Goal: Find specific page/section: Find specific page/section

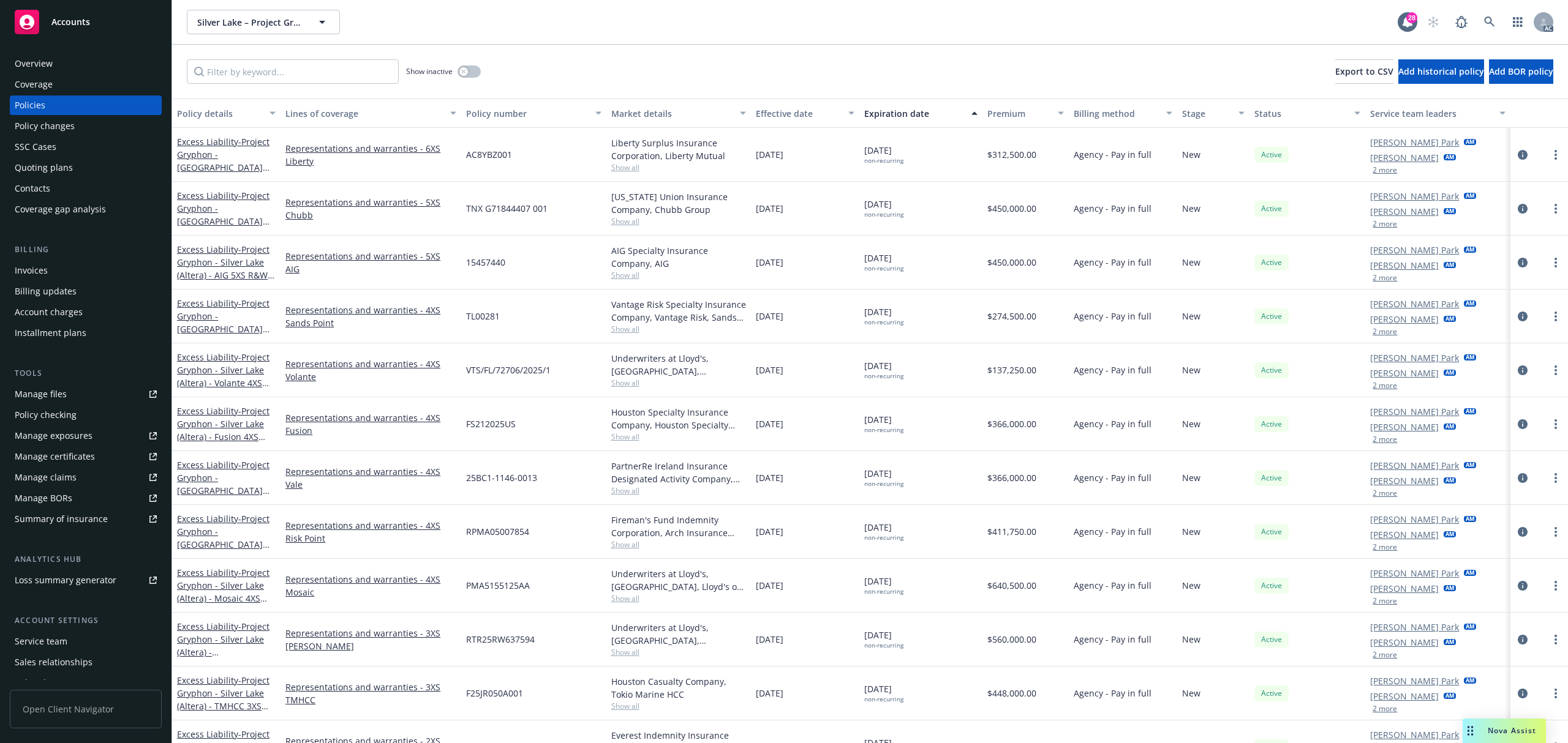
click at [69, 274] on div "Invoices" at bounding box center [85, 270] width 142 height 20
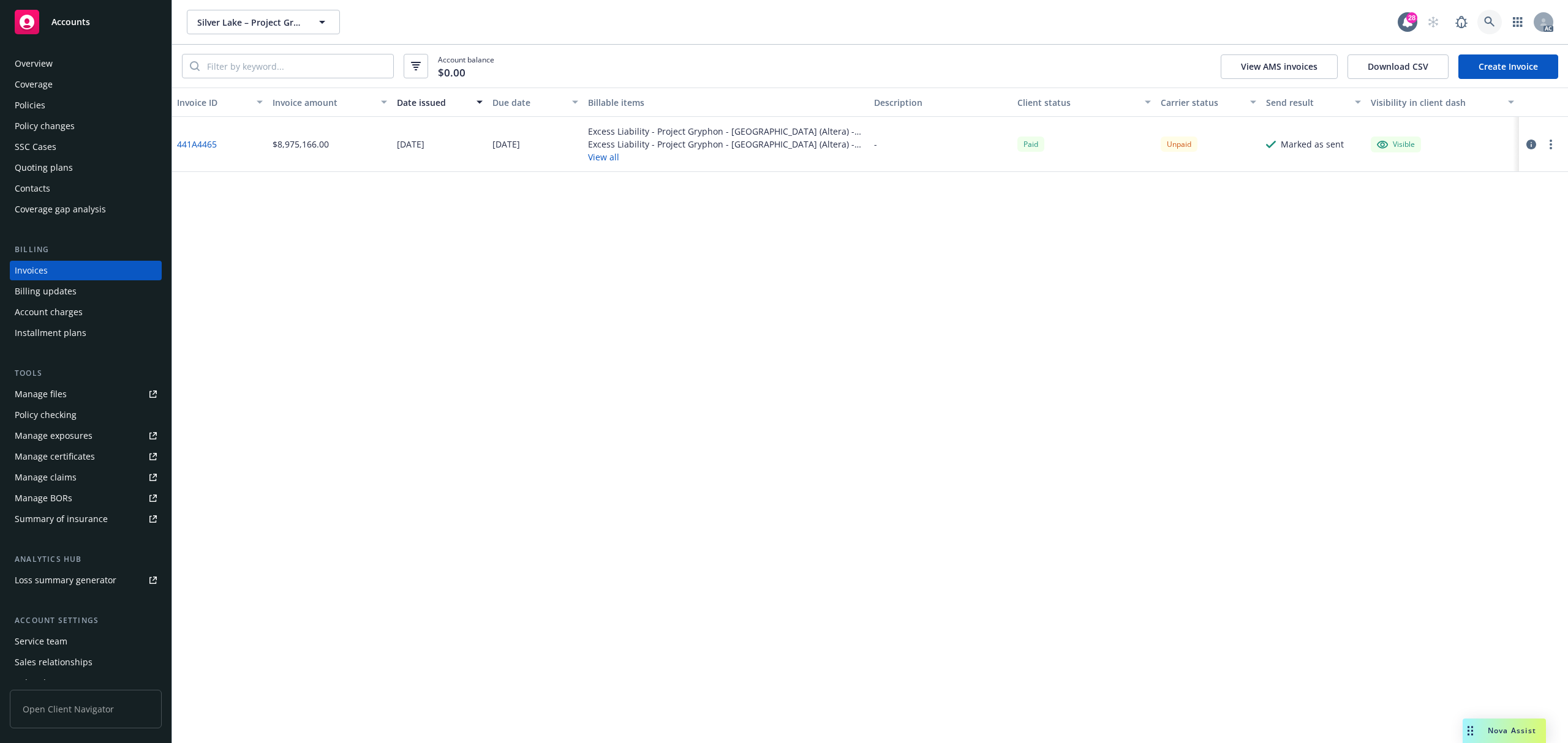
click at [1492, 20] on icon at bounding box center [1490, 22] width 11 height 11
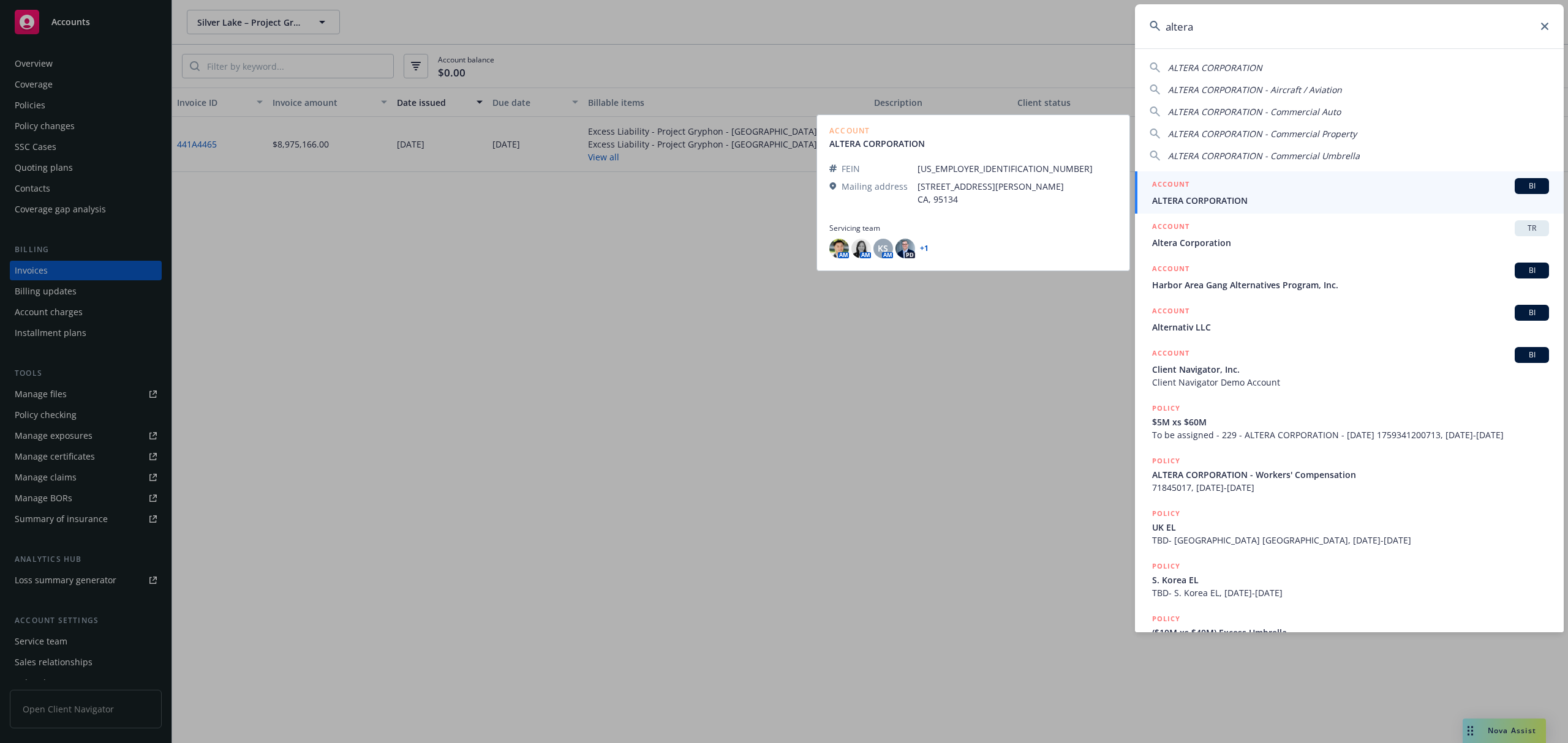
type input "altera"
click at [1341, 195] on span "ALTERA CORPORATION" at bounding box center [1351, 200] width 397 height 13
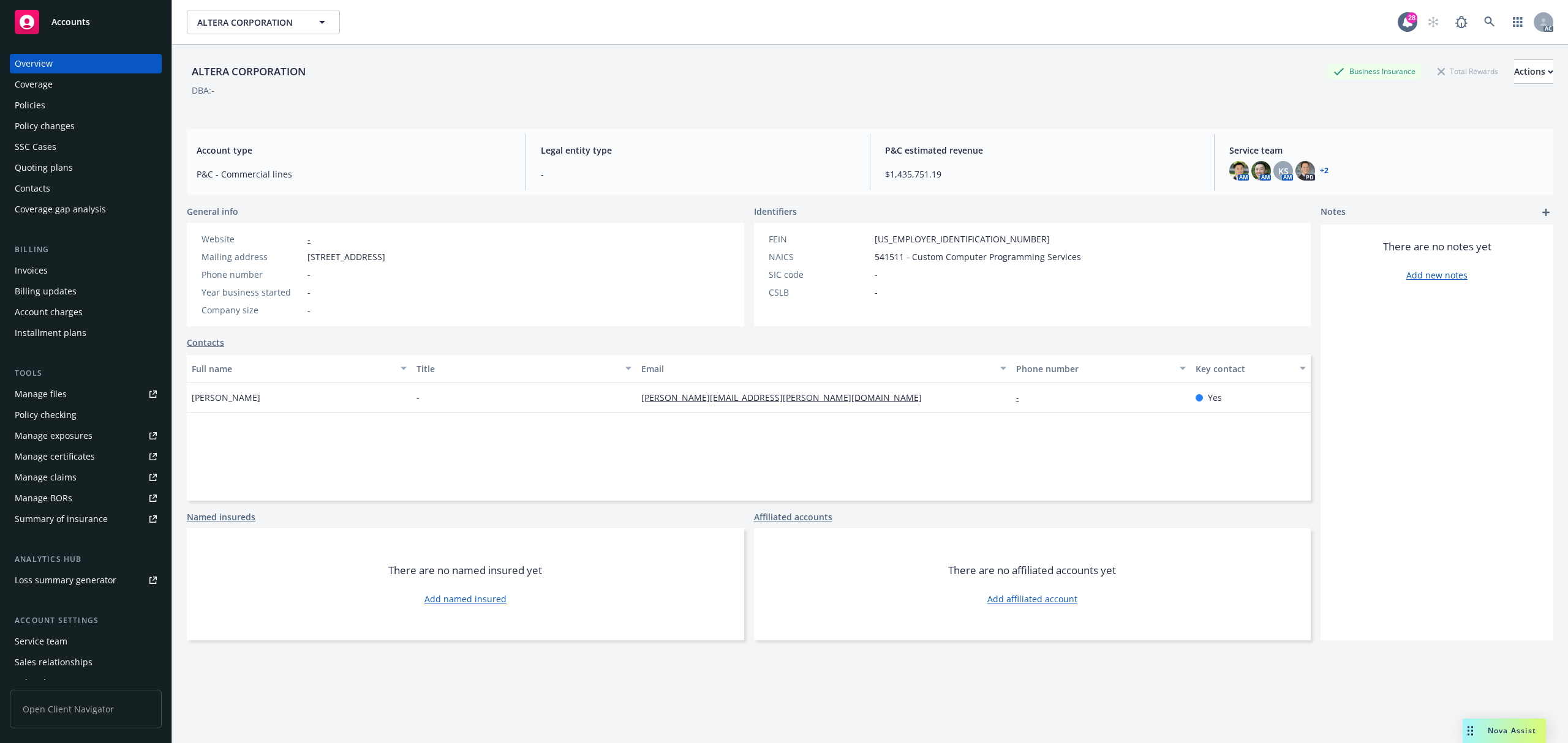
click at [61, 268] on div "Invoices" at bounding box center [85, 270] width 142 height 20
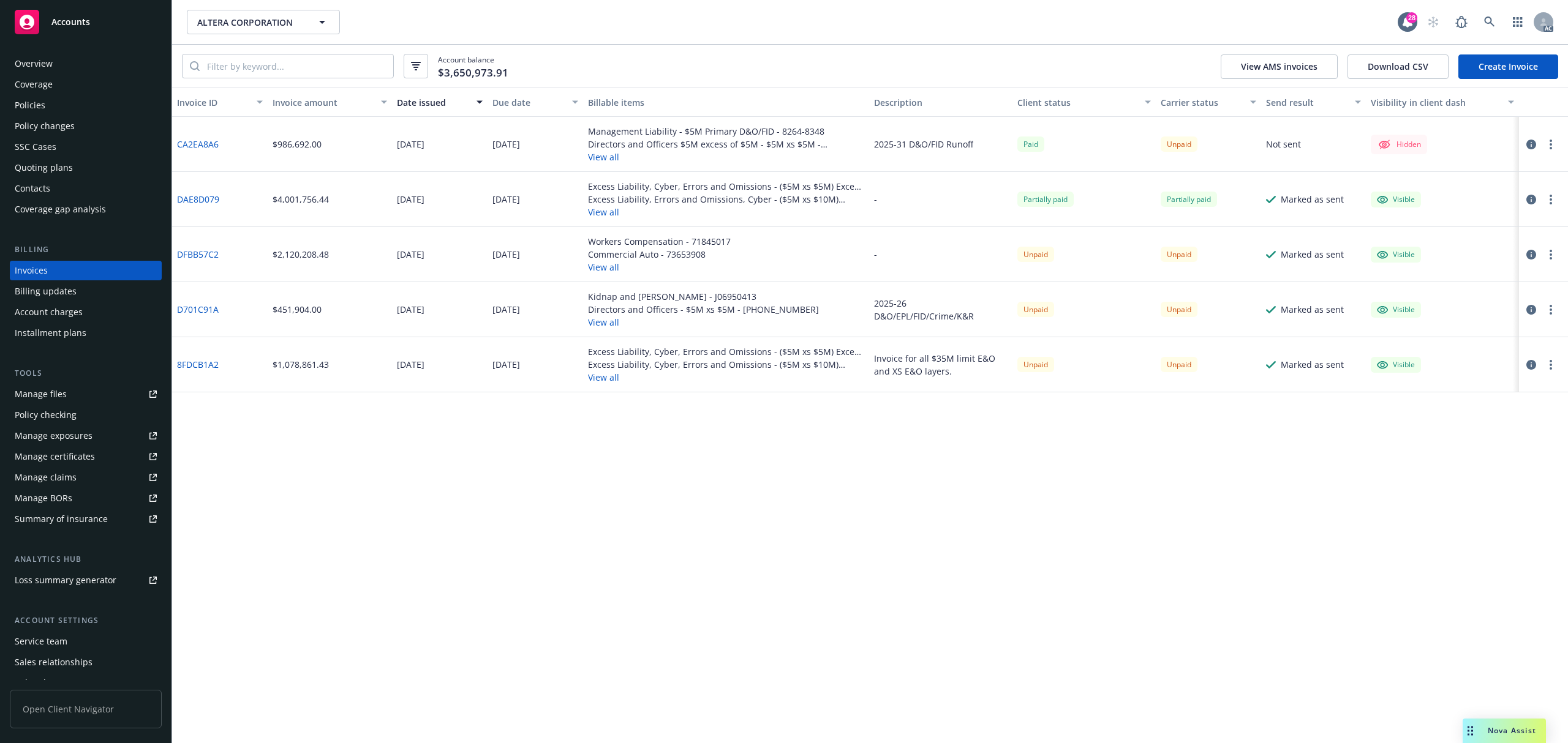
click at [611, 159] on button "View all" at bounding box center [726, 157] width 277 height 13
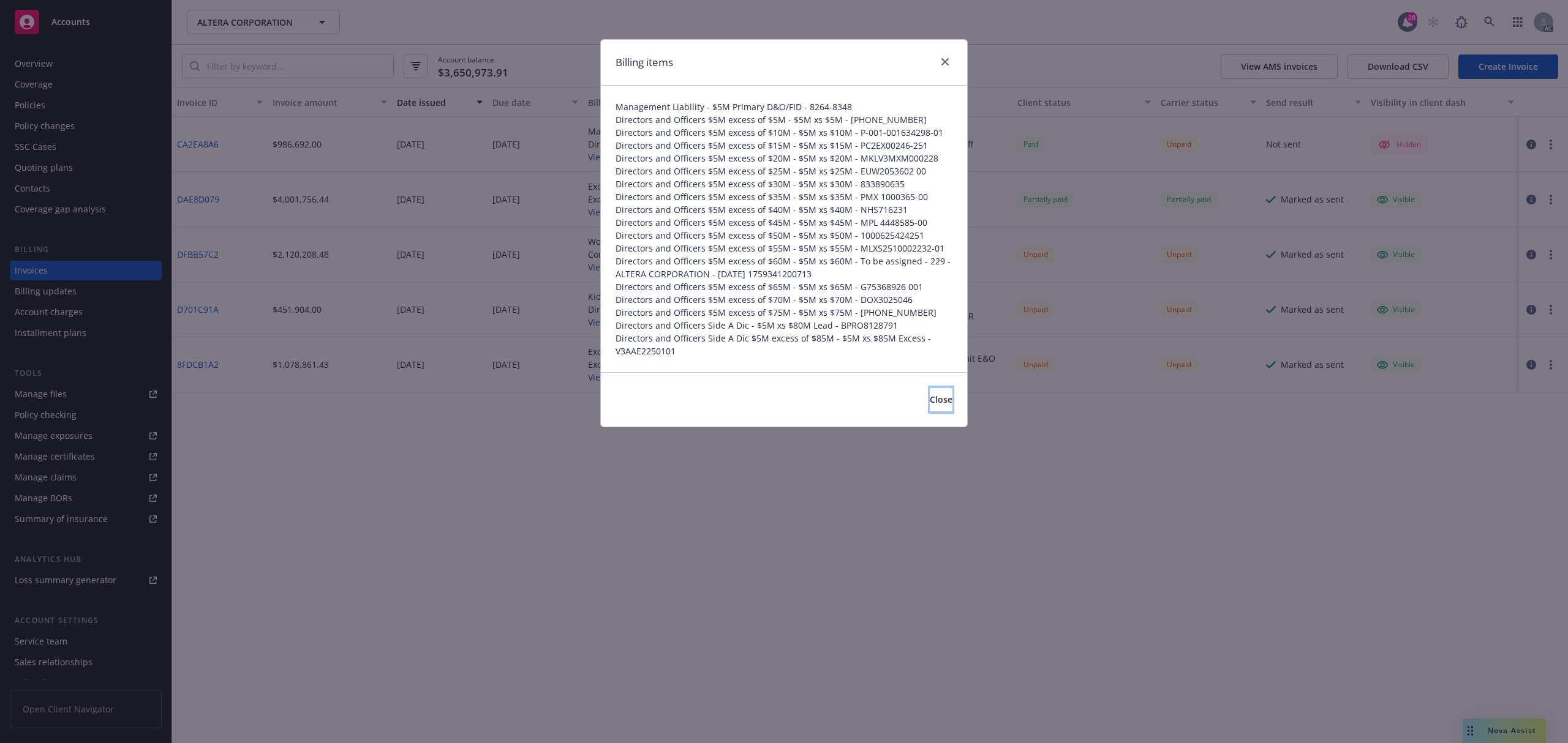
click at [937, 402] on button "Close" at bounding box center [941, 400] width 23 height 25
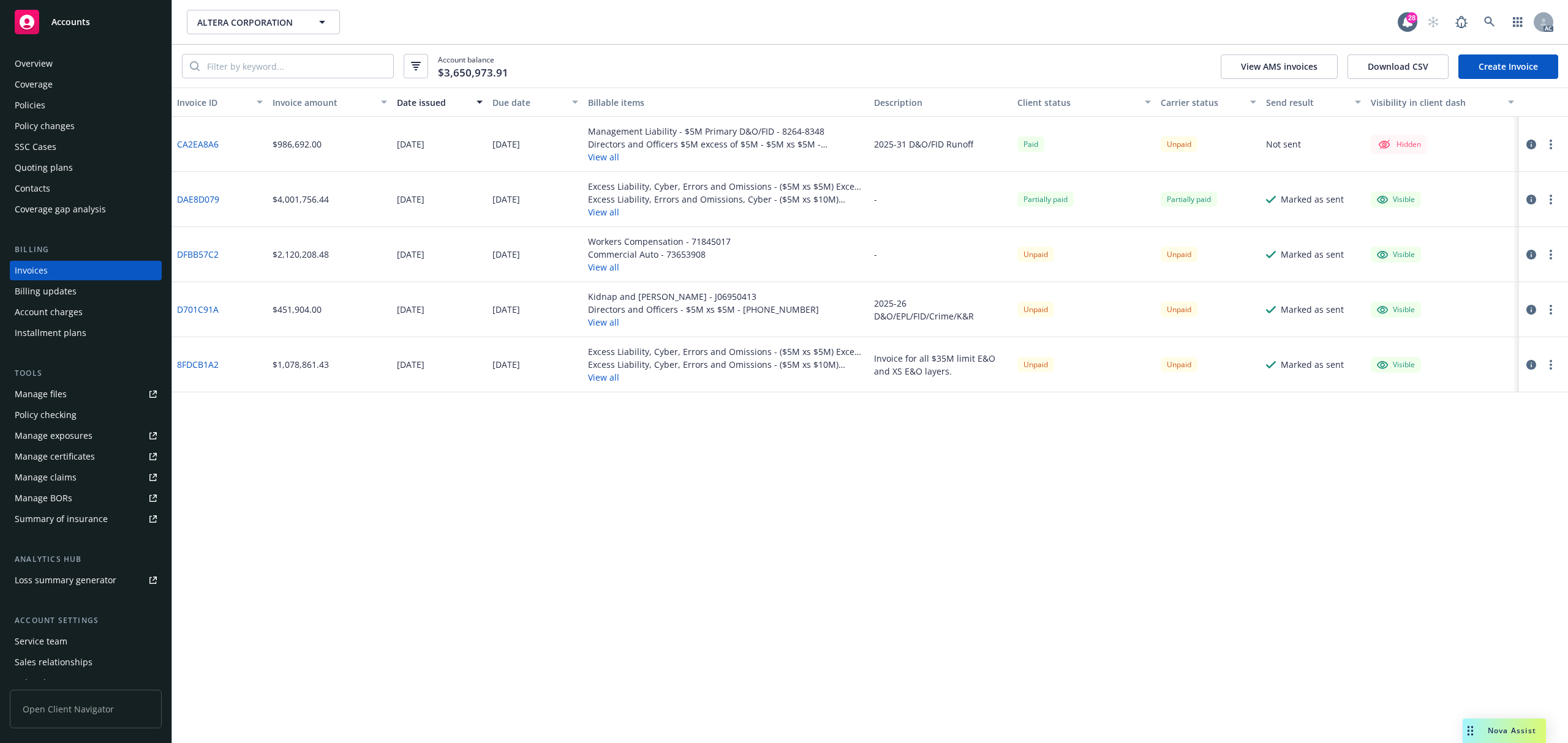
click at [607, 213] on button "View all" at bounding box center [726, 212] width 277 height 13
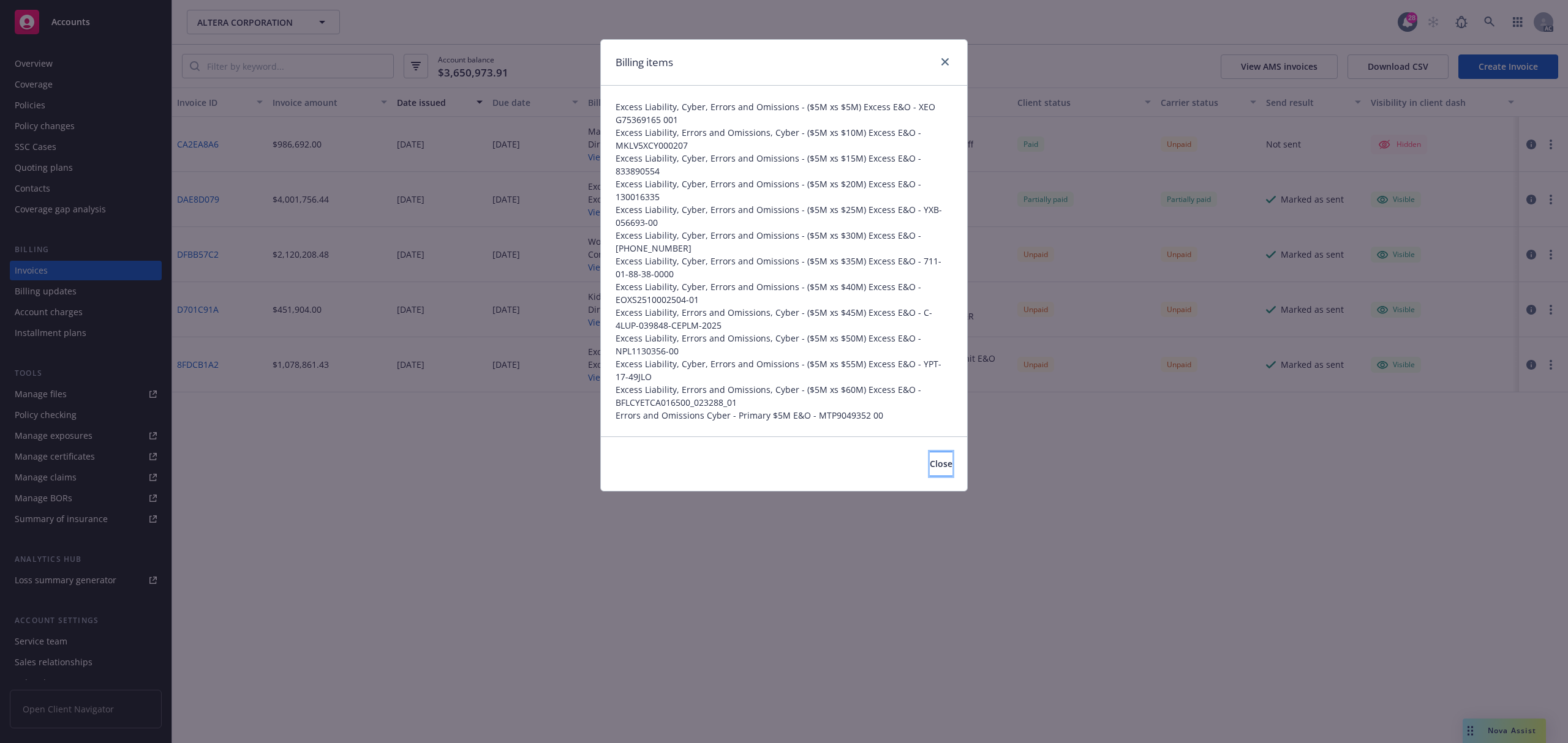
click at [930, 458] on button "Close" at bounding box center [941, 464] width 23 height 25
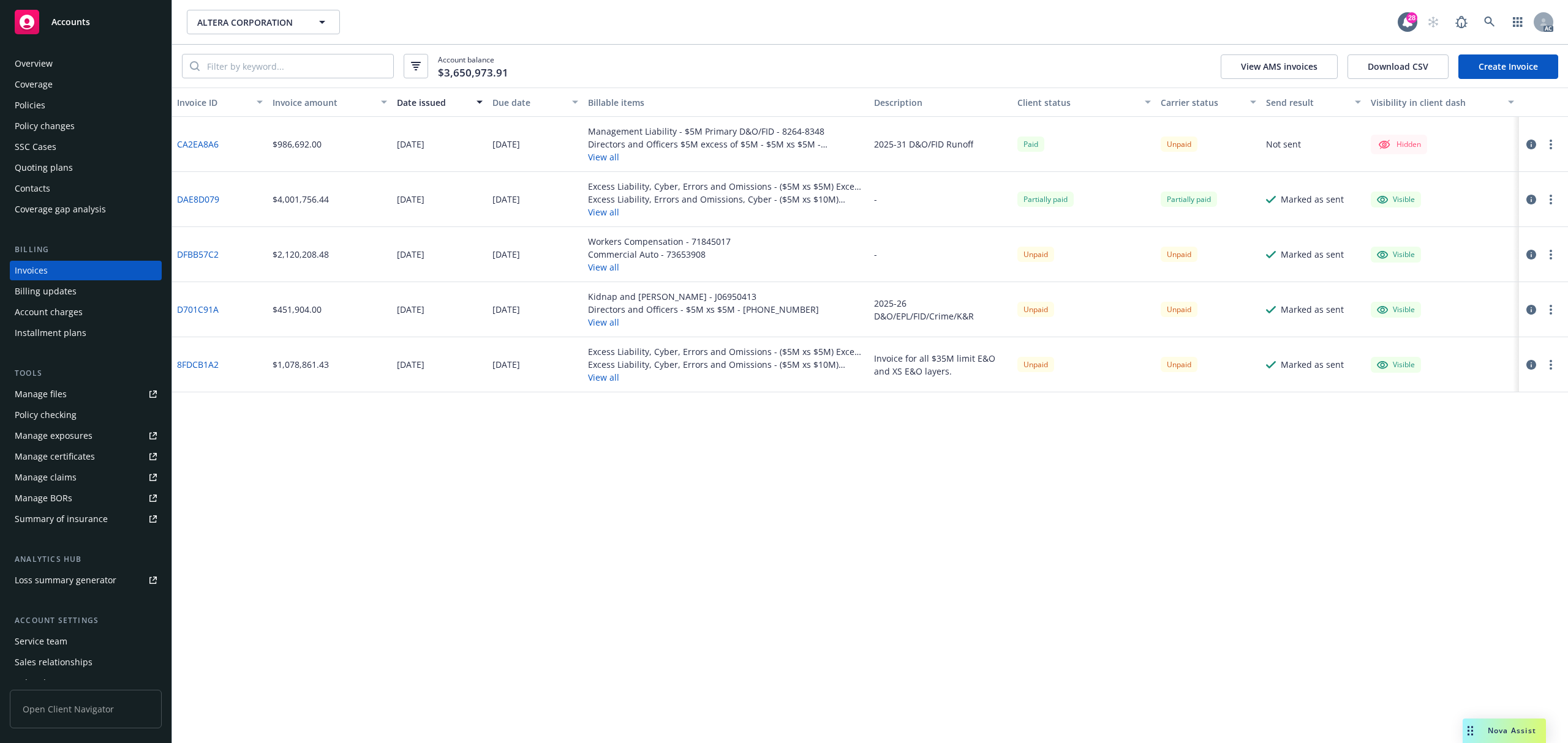
click at [596, 210] on button "View all" at bounding box center [726, 212] width 277 height 13
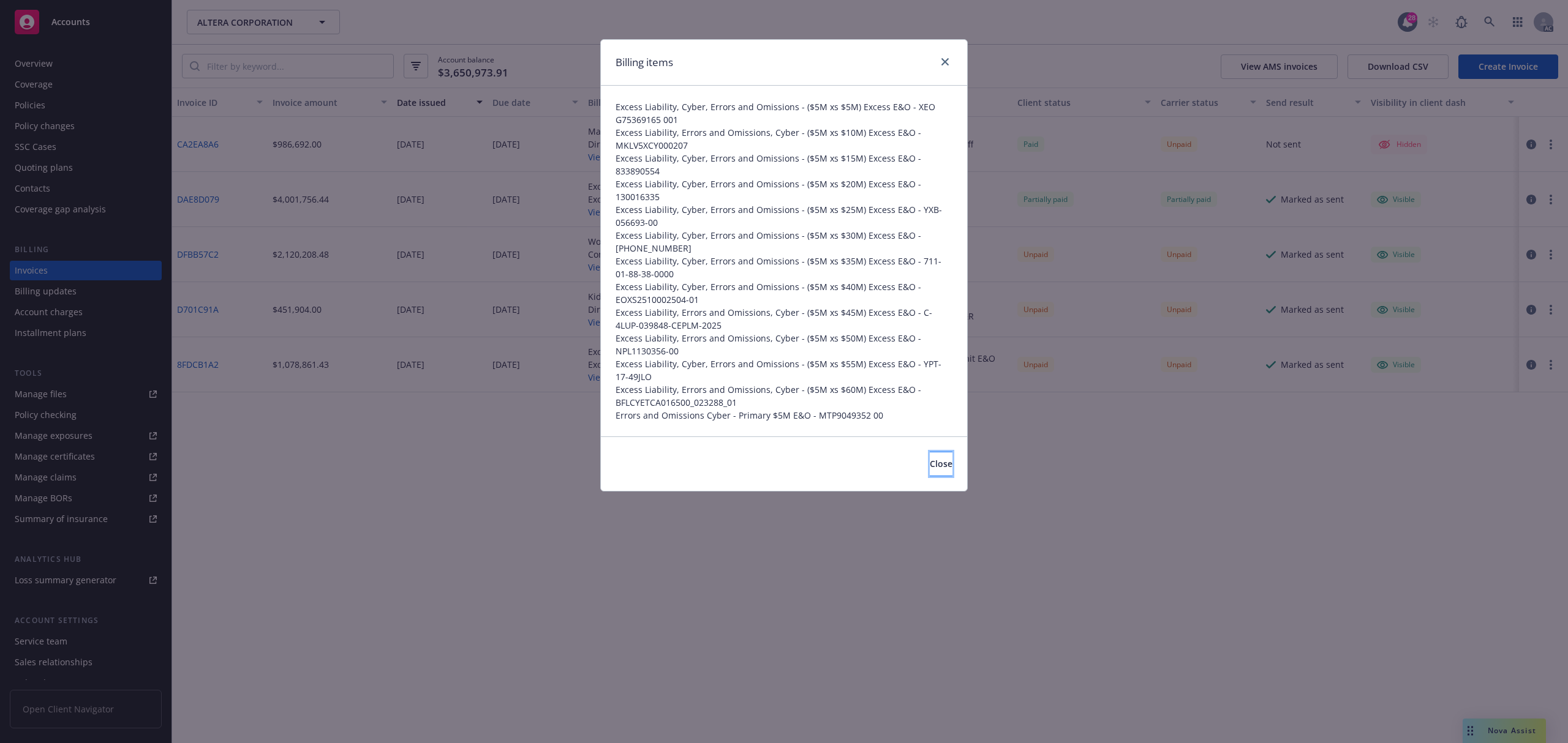
click at [930, 474] on button "Close" at bounding box center [941, 464] width 23 height 25
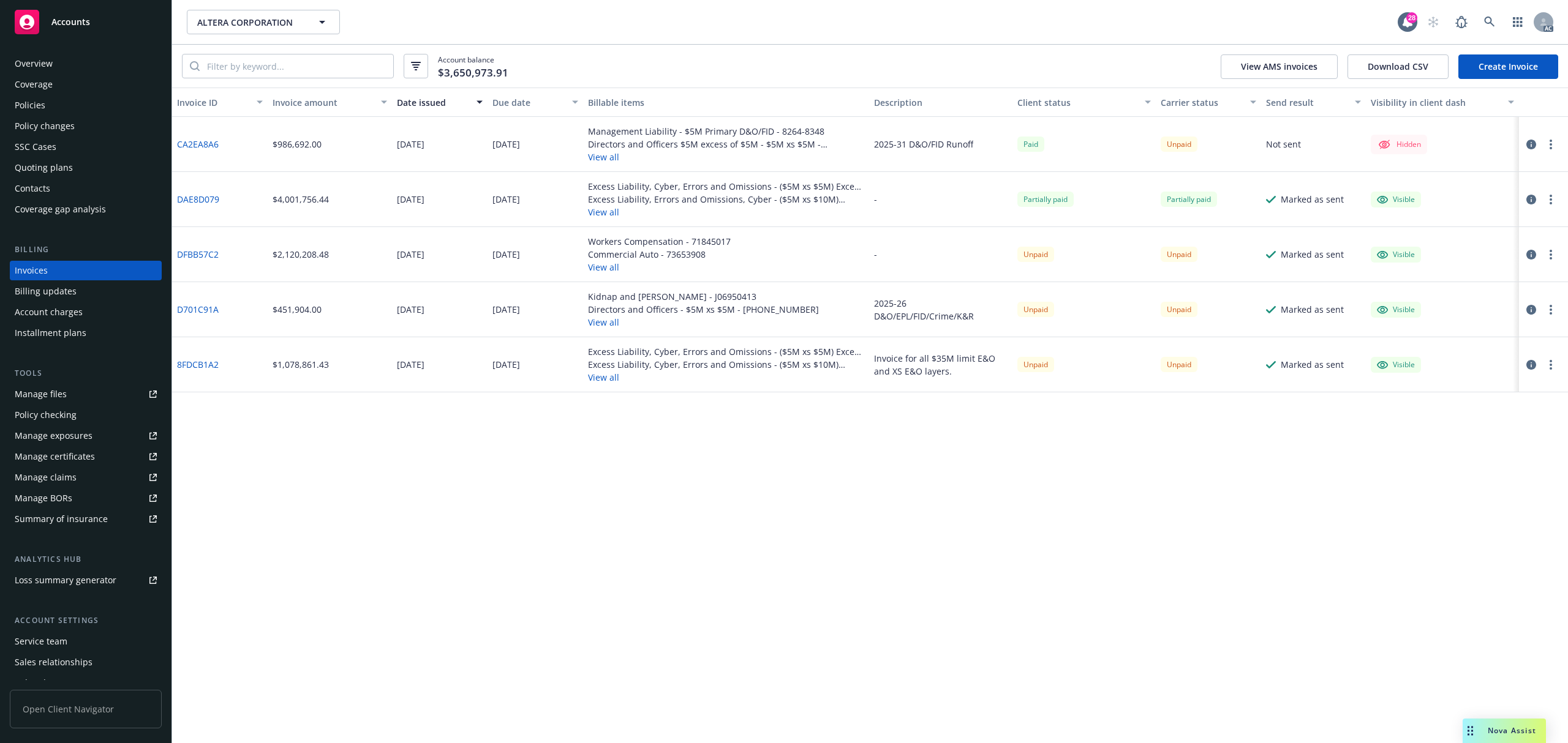
click at [609, 159] on button "View all" at bounding box center [726, 157] width 277 height 13
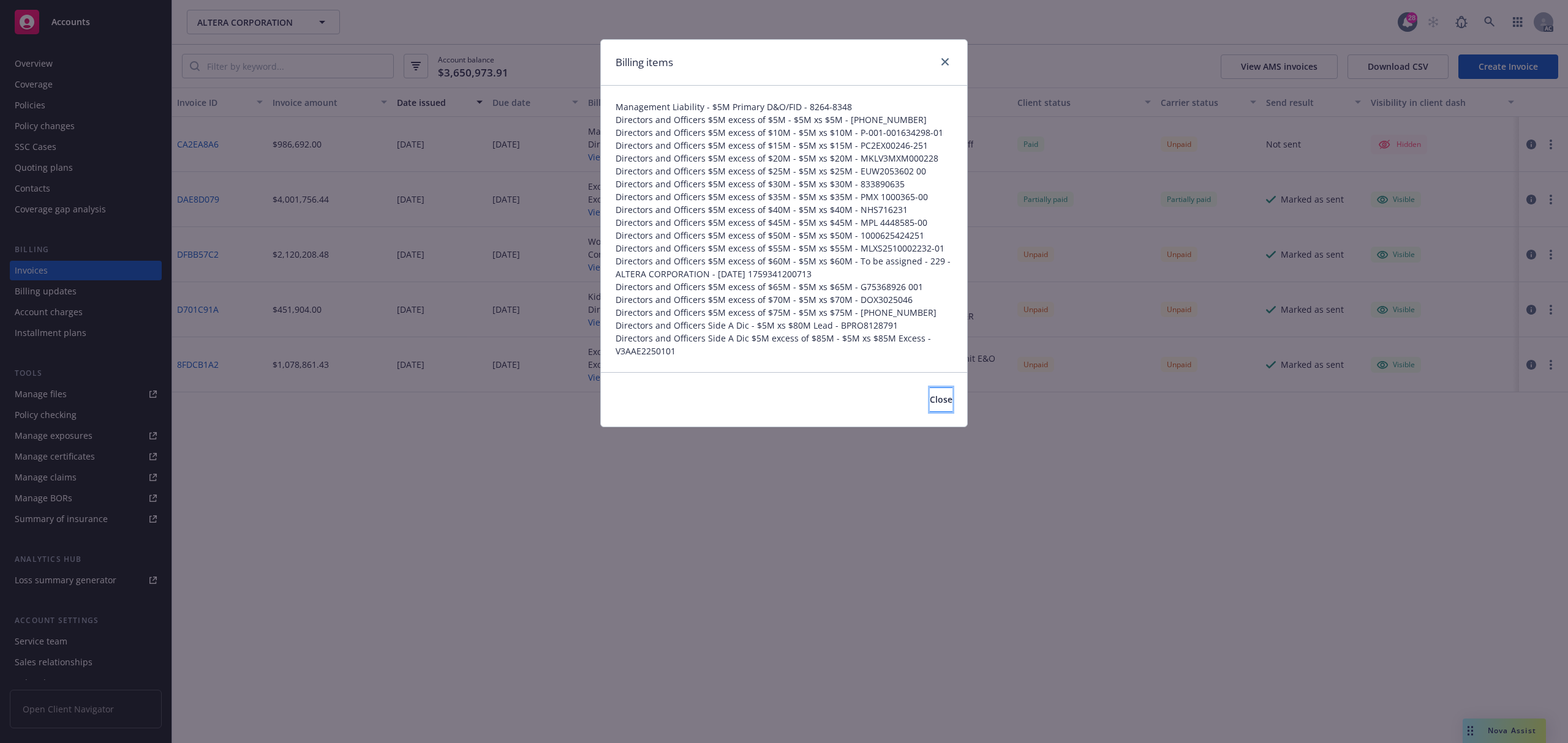
click at [930, 405] on button "Close" at bounding box center [941, 400] width 23 height 25
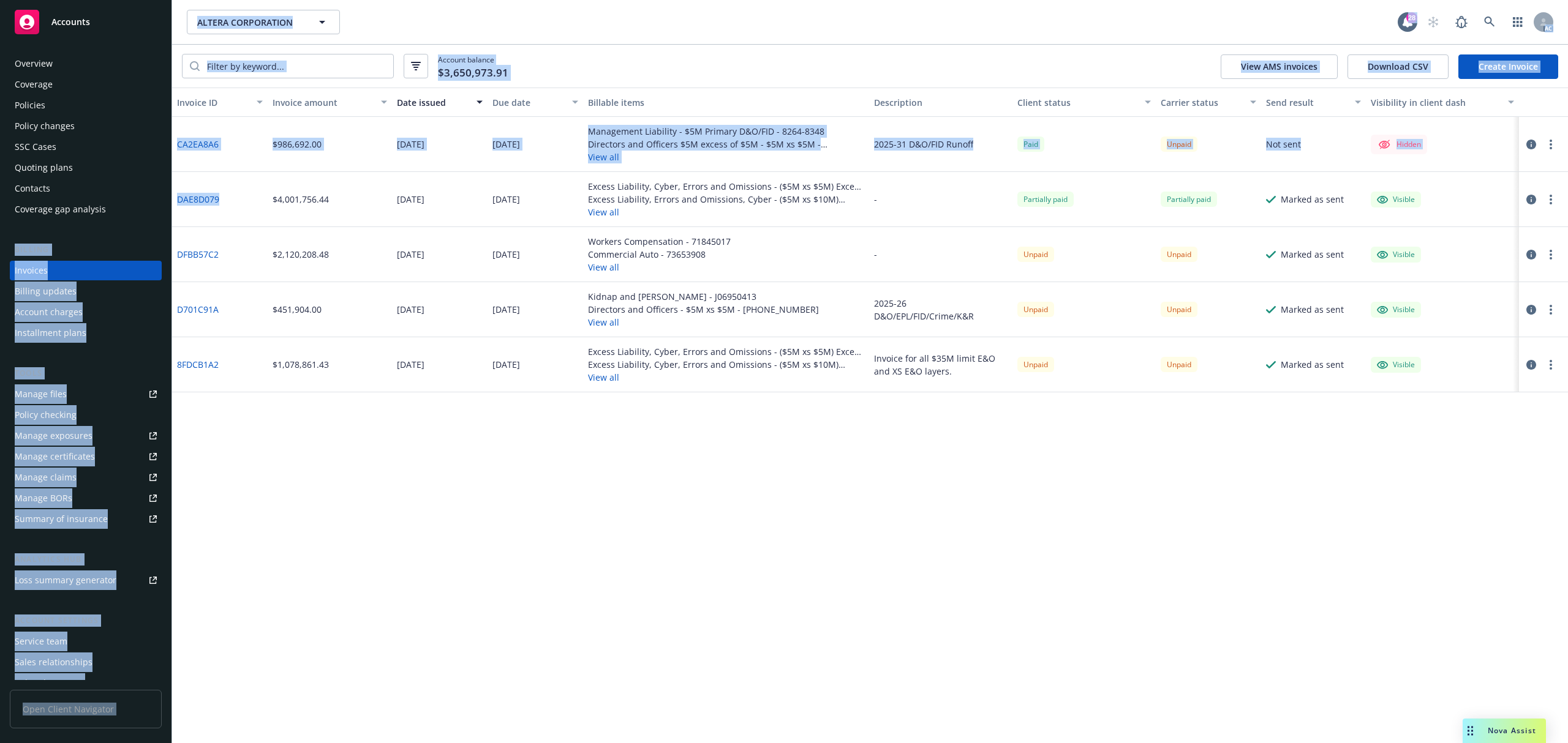
drag, startPoint x: 243, startPoint y: 199, endPoint x: 177, endPoint y: 190, distance: 66.6
click at [171, 199] on div "Accounts Overview Coverage Policies Policy changes SSC Cases Quoting plans Cont…" at bounding box center [784, 371] width 1568 height 743
click at [239, 197] on div "DAE8D079" at bounding box center [219, 199] width 96 height 55
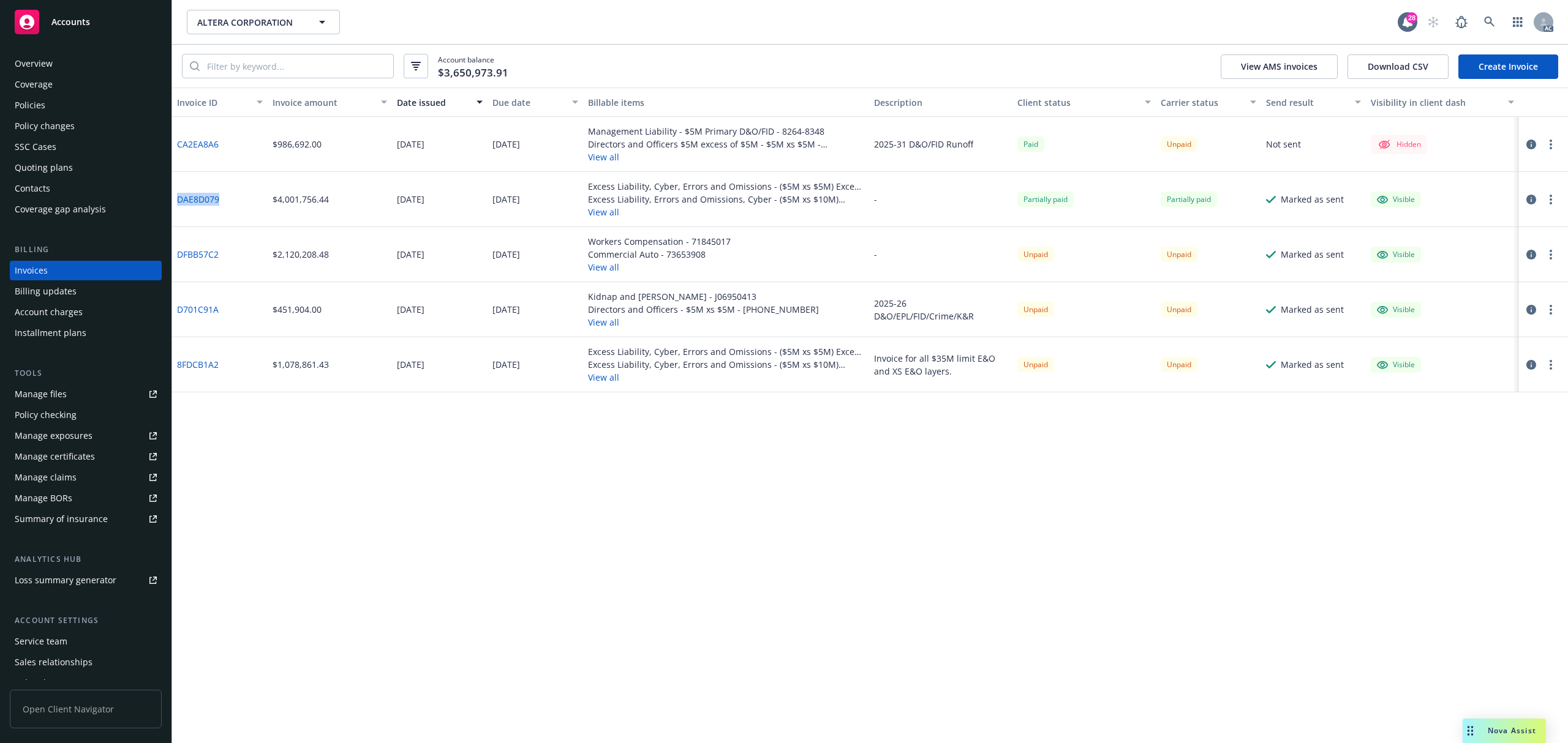
drag, startPoint x: 227, startPoint y: 201, endPoint x: 177, endPoint y: 206, distance: 50.2
click at [177, 206] on div "DAE8D079" at bounding box center [219, 199] width 96 height 55
copy link "DAE8D079"
click at [322, 65] on input "search" at bounding box center [296, 66] width 193 height 23
paste input "DAE8D079"
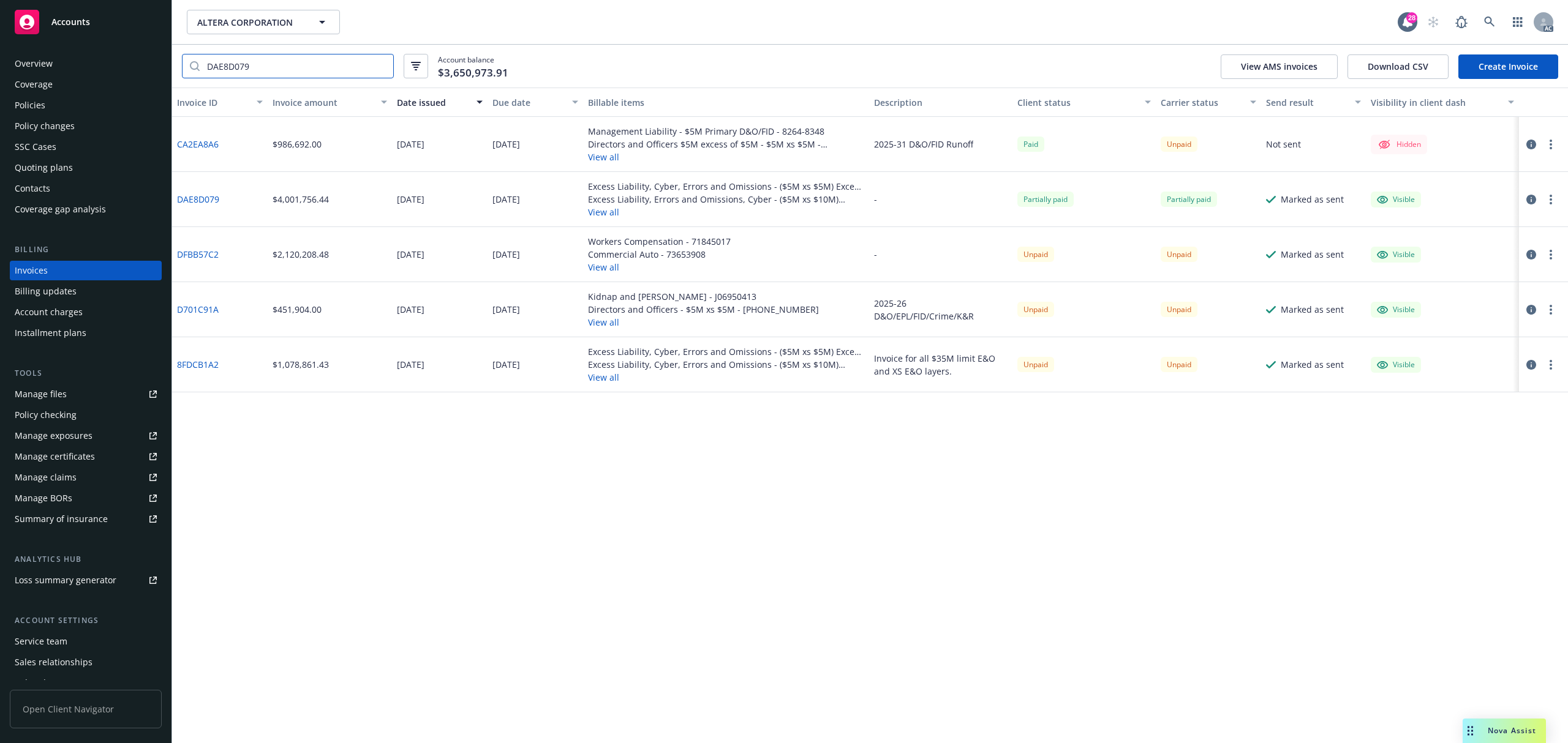
type input "DAE8D079"
click at [1108, 581] on div "Invoice ID Invoice amount Date issued Due date Billable items Description Clien…" at bounding box center [870, 415] width 1396 height 656
click at [1494, 21] on icon at bounding box center [1490, 22] width 11 height 11
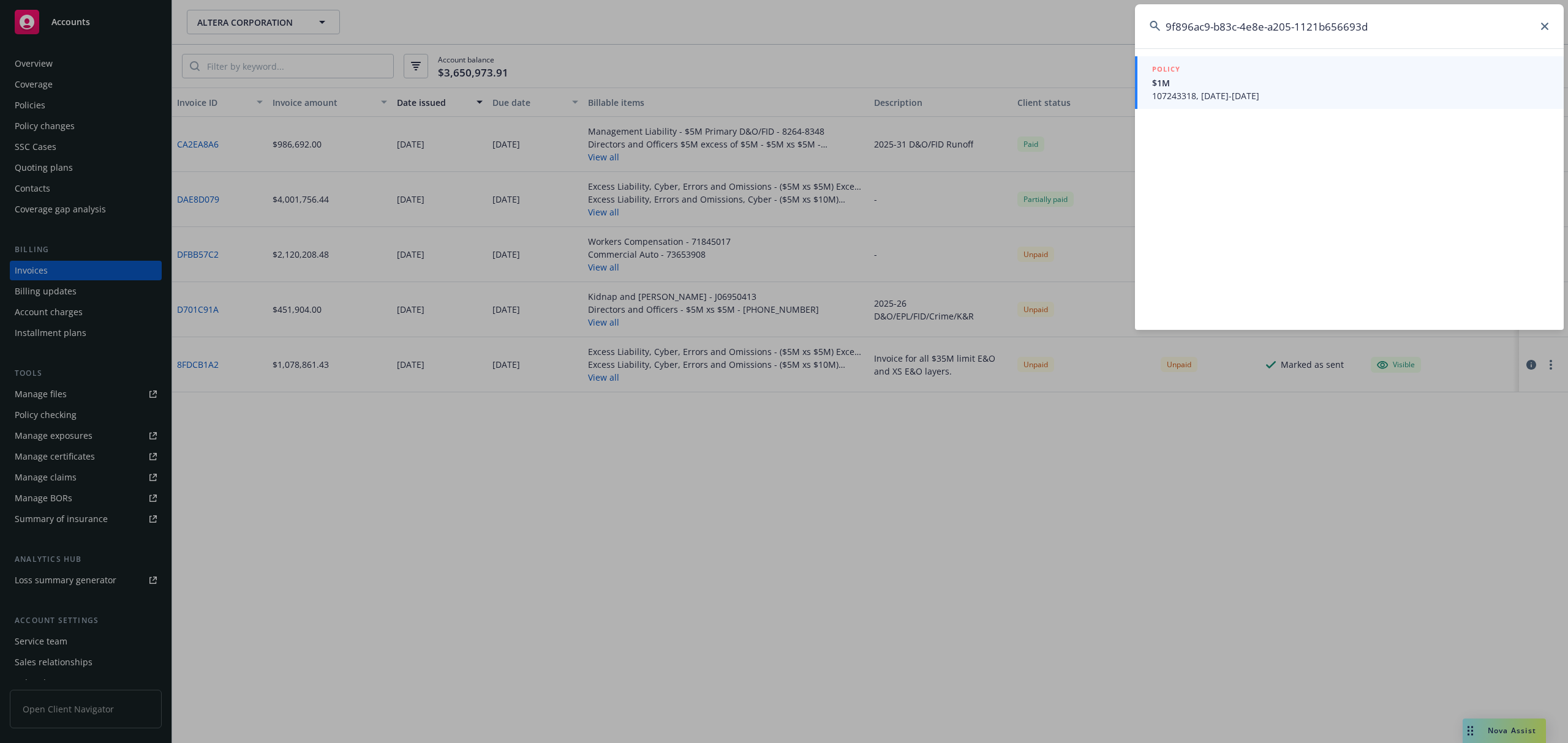
type input "9f896ac9-b83c-4e8e-a205-1121b656693d"
click at [1328, 96] on span "107243318, [DATE]-[DATE]" at bounding box center [1351, 96] width 397 height 13
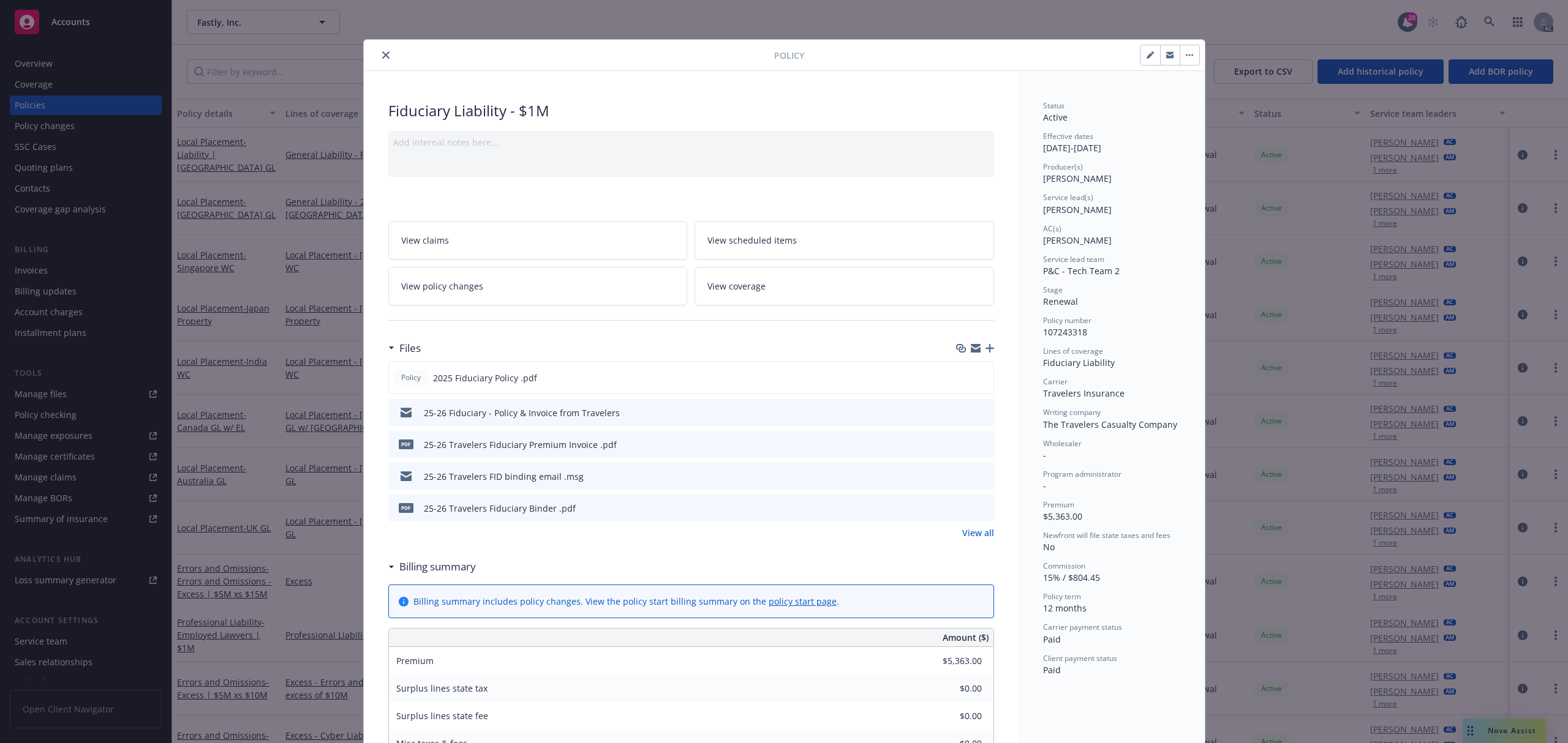
click at [382, 58] on icon "close" at bounding box center [386, 55] width 8 height 8
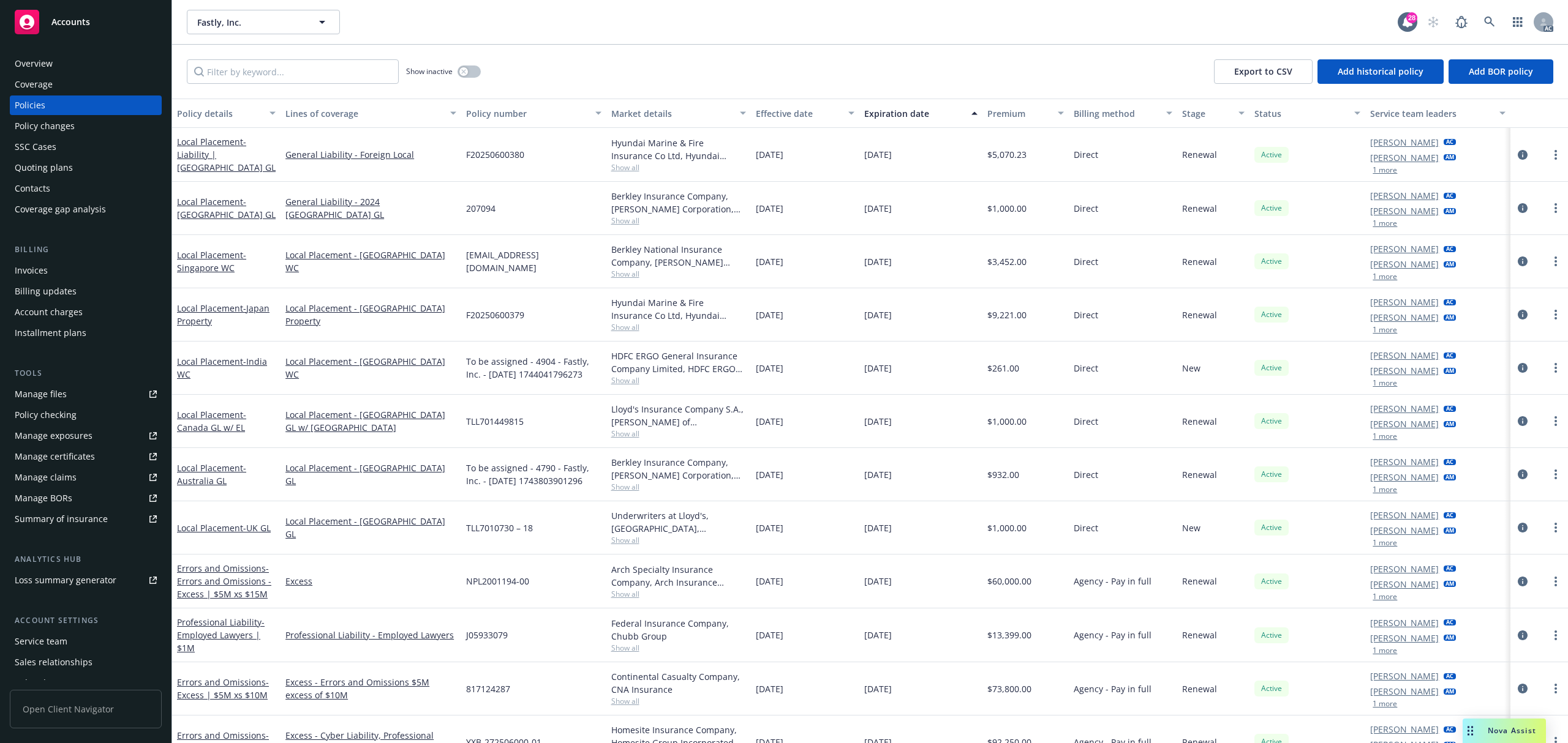
click at [1375, 386] on button "1 more" at bounding box center [1385, 383] width 25 height 8
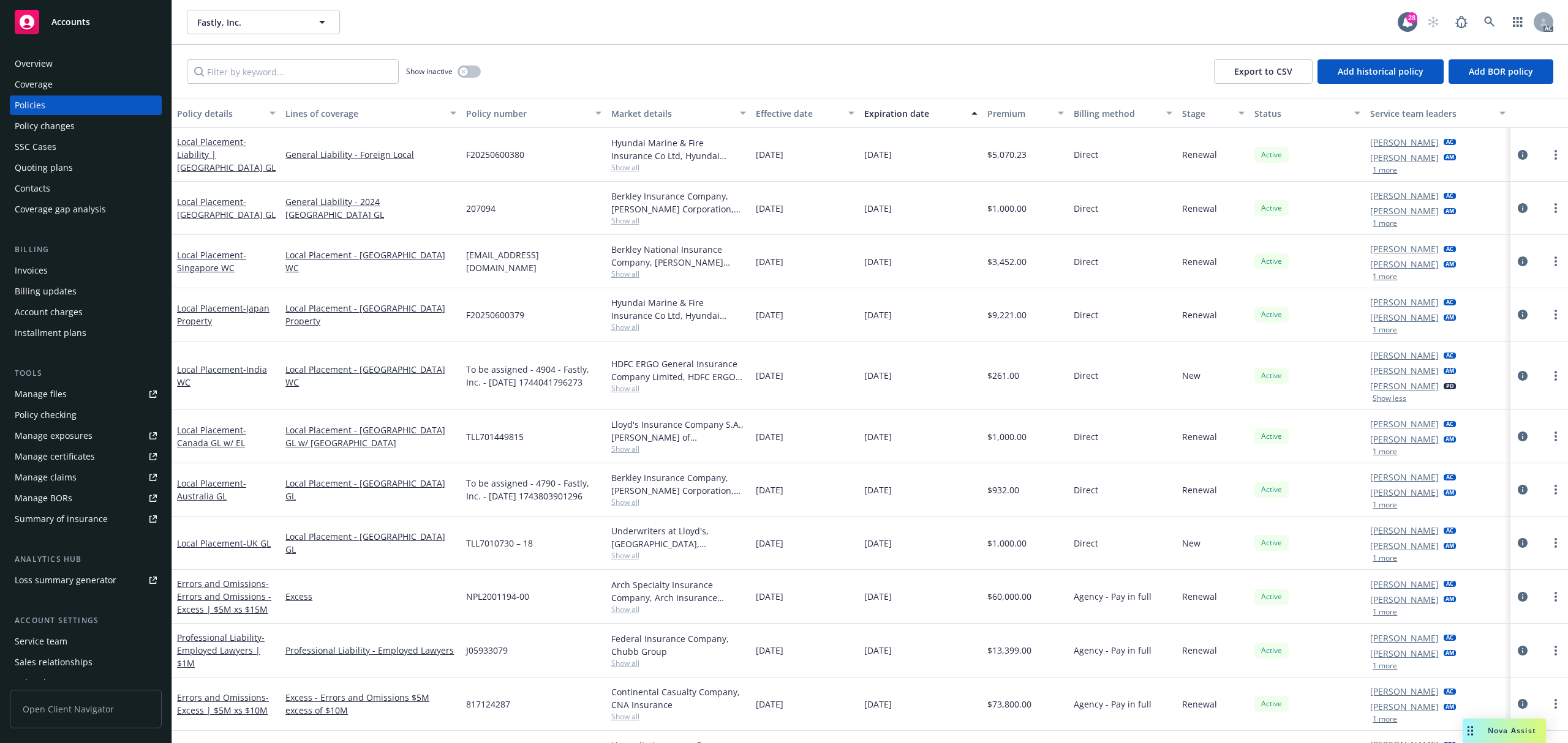
click at [1382, 456] on button "1 more" at bounding box center [1385, 452] width 25 height 8
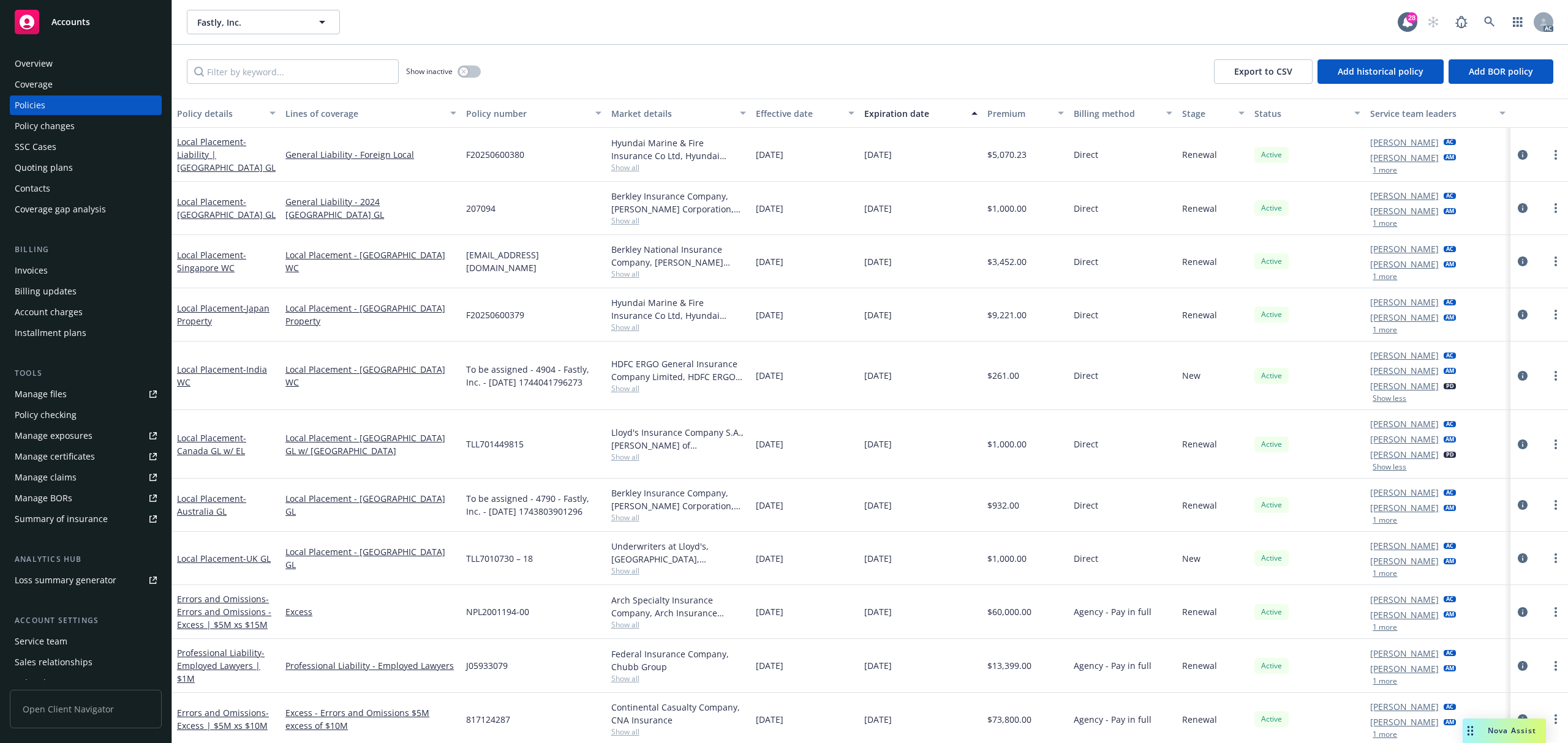
click at [1380, 524] on button "1 more" at bounding box center [1385, 520] width 25 height 8
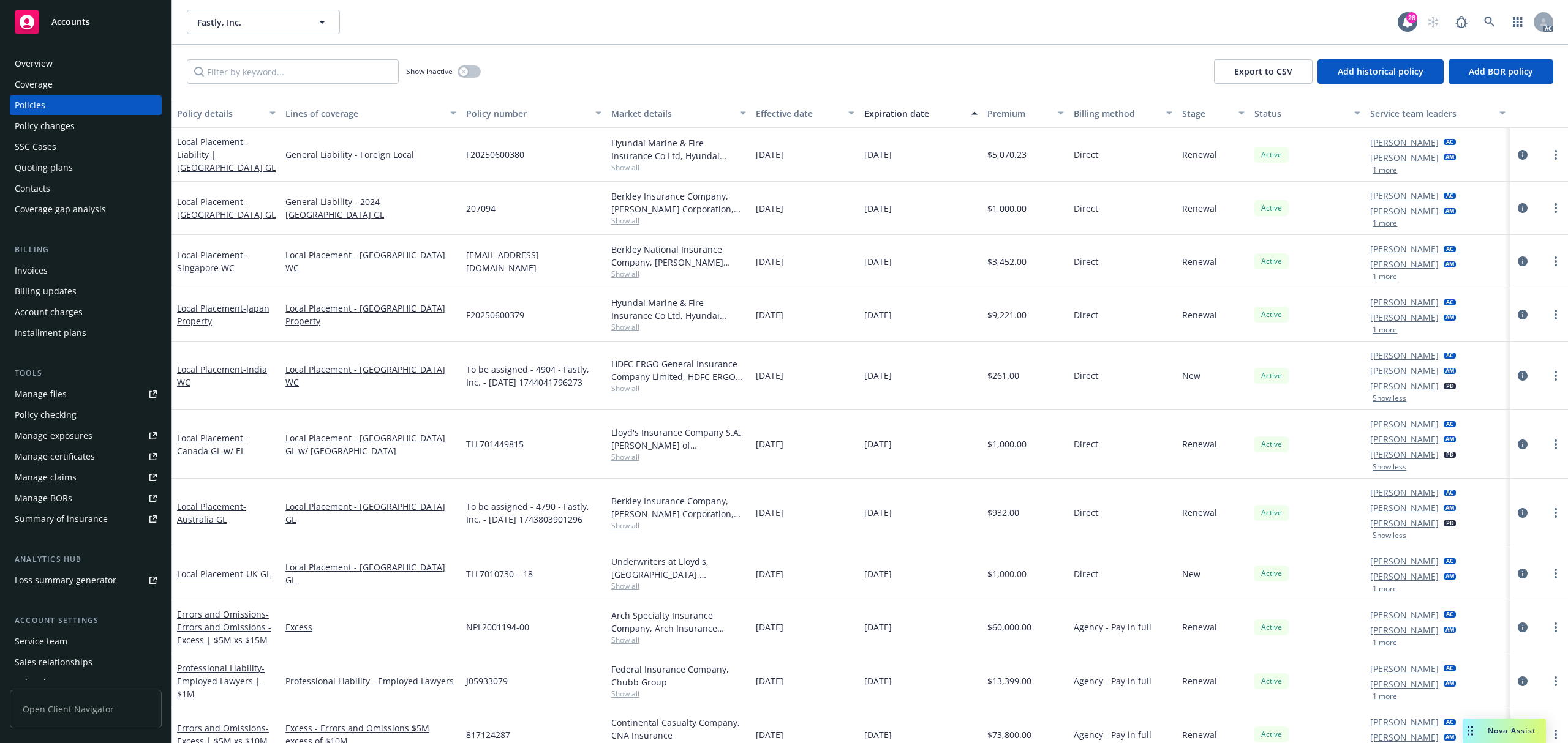
click at [1380, 591] on button "1 more" at bounding box center [1385, 589] width 25 height 8
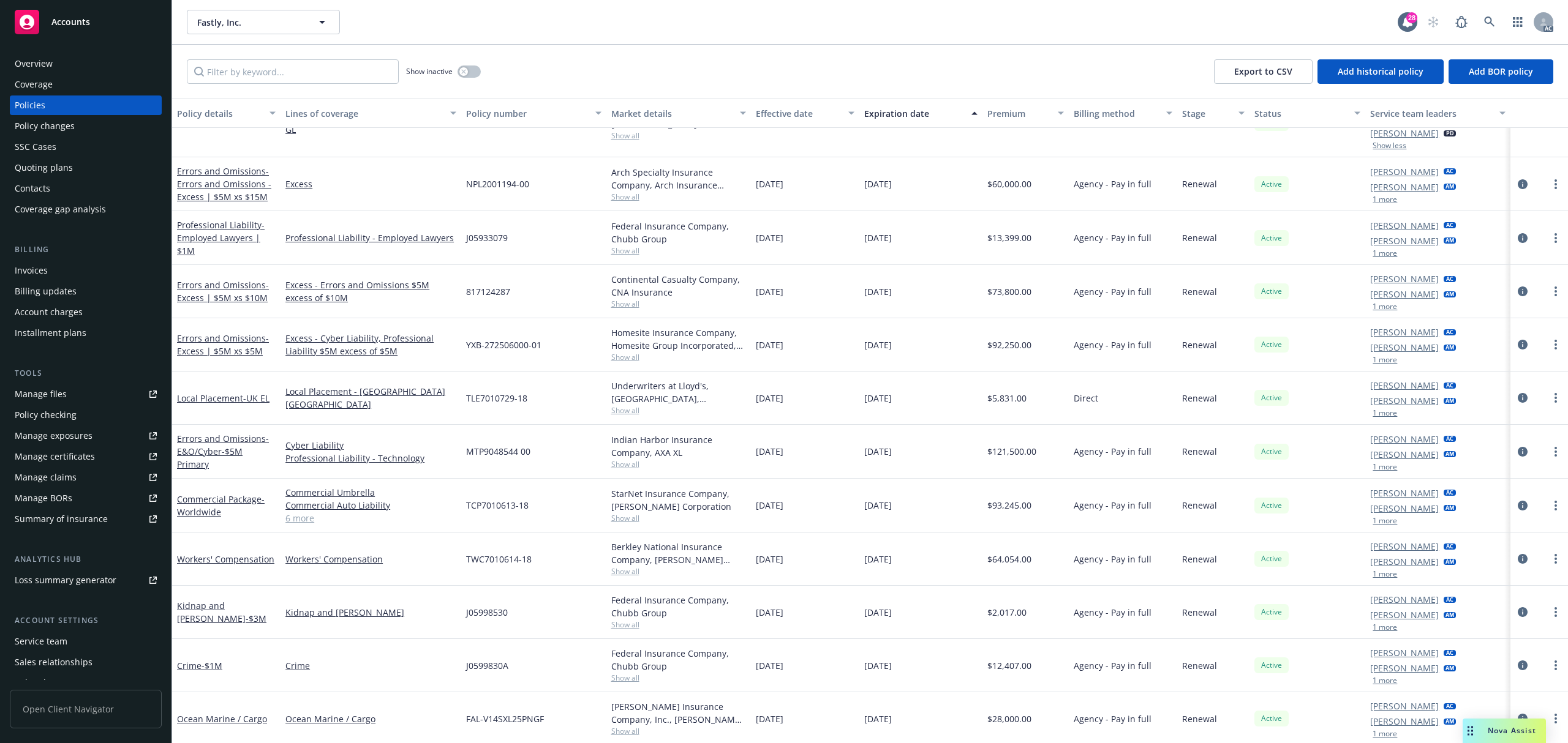
scroll to position [408, 0]
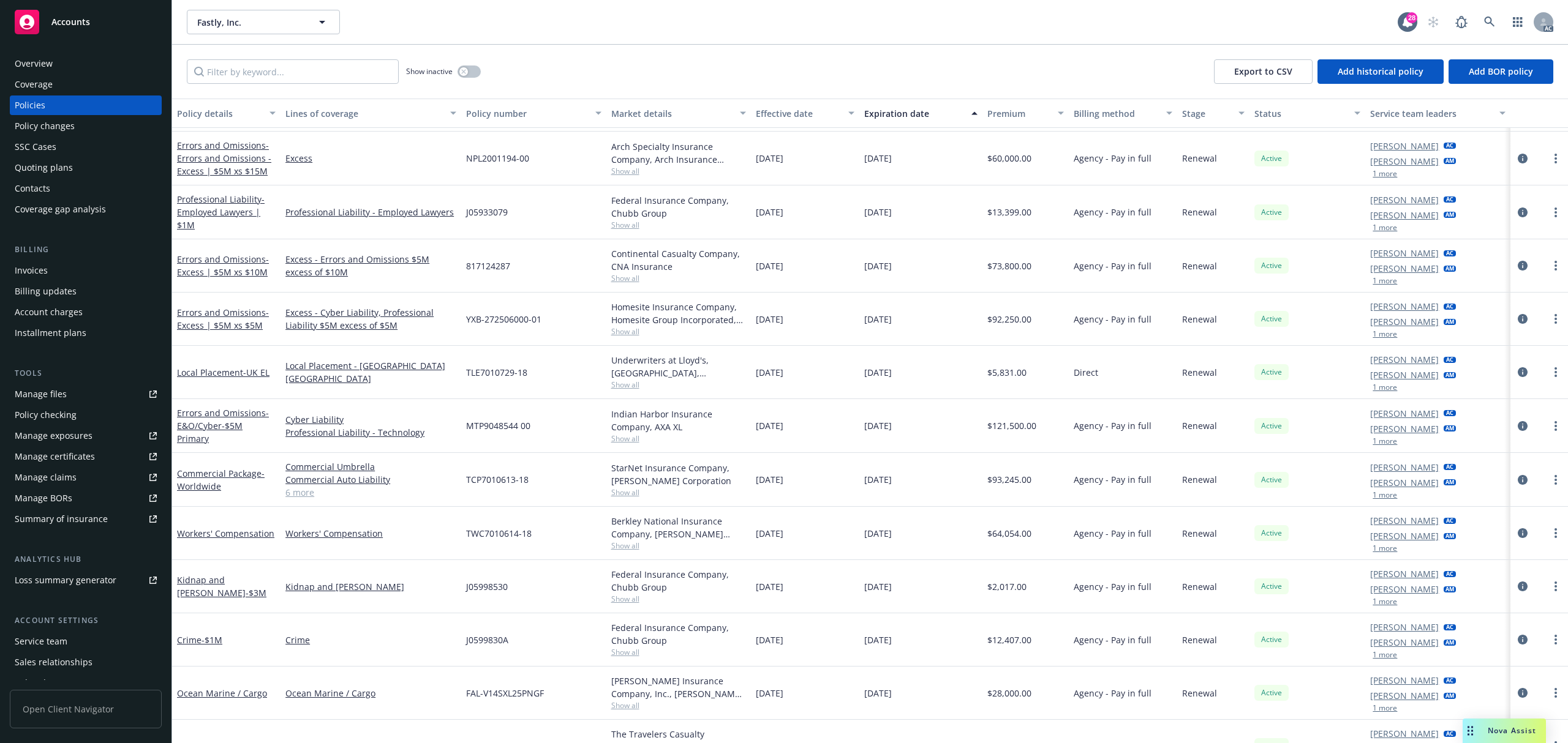
click at [1376, 498] on button "1 more" at bounding box center [1385, 495] width 25 height 8
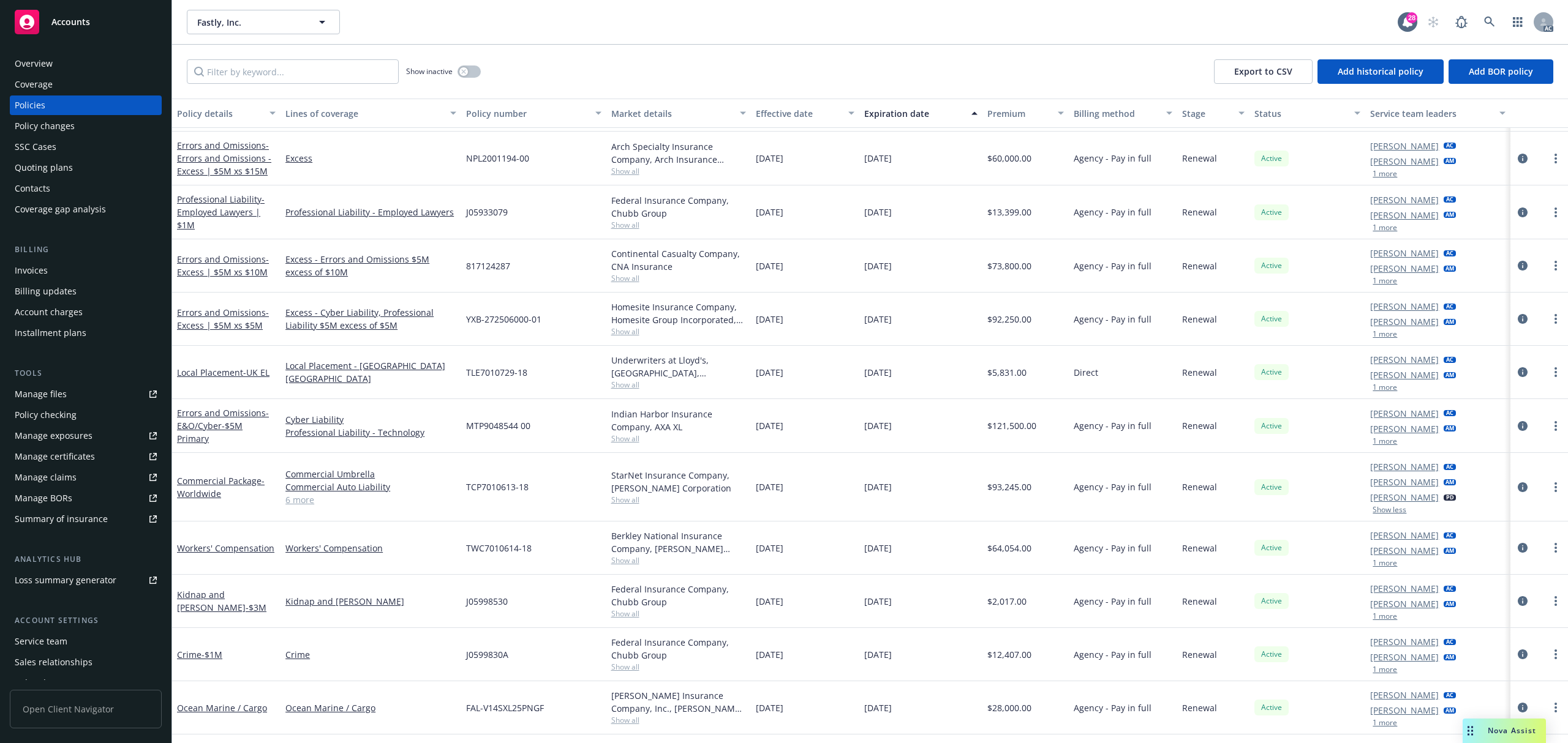
click at [1377, 620] on button "1 more" at bounding box center [1385, 617] width 25 height 8
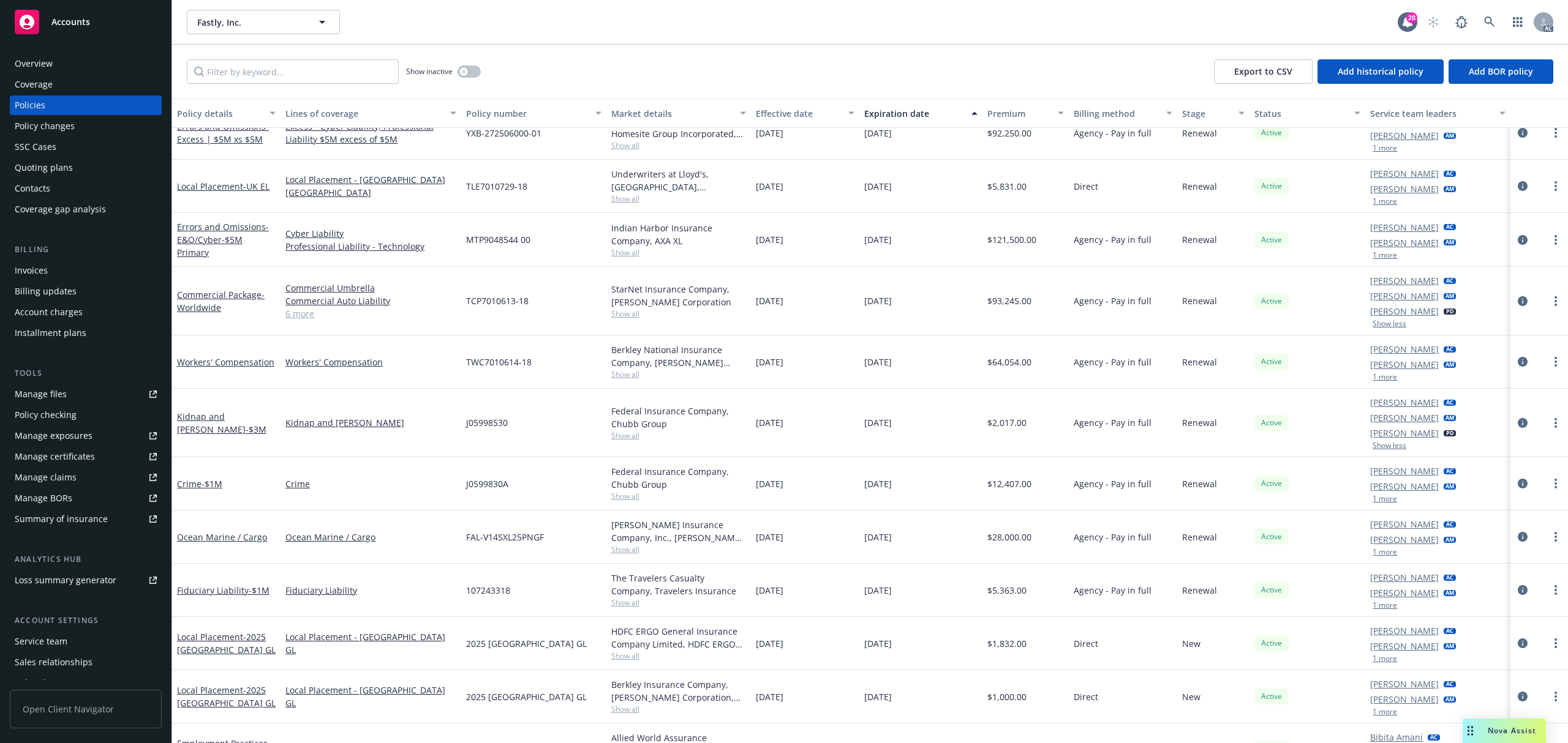
scroll to position [571, 0]
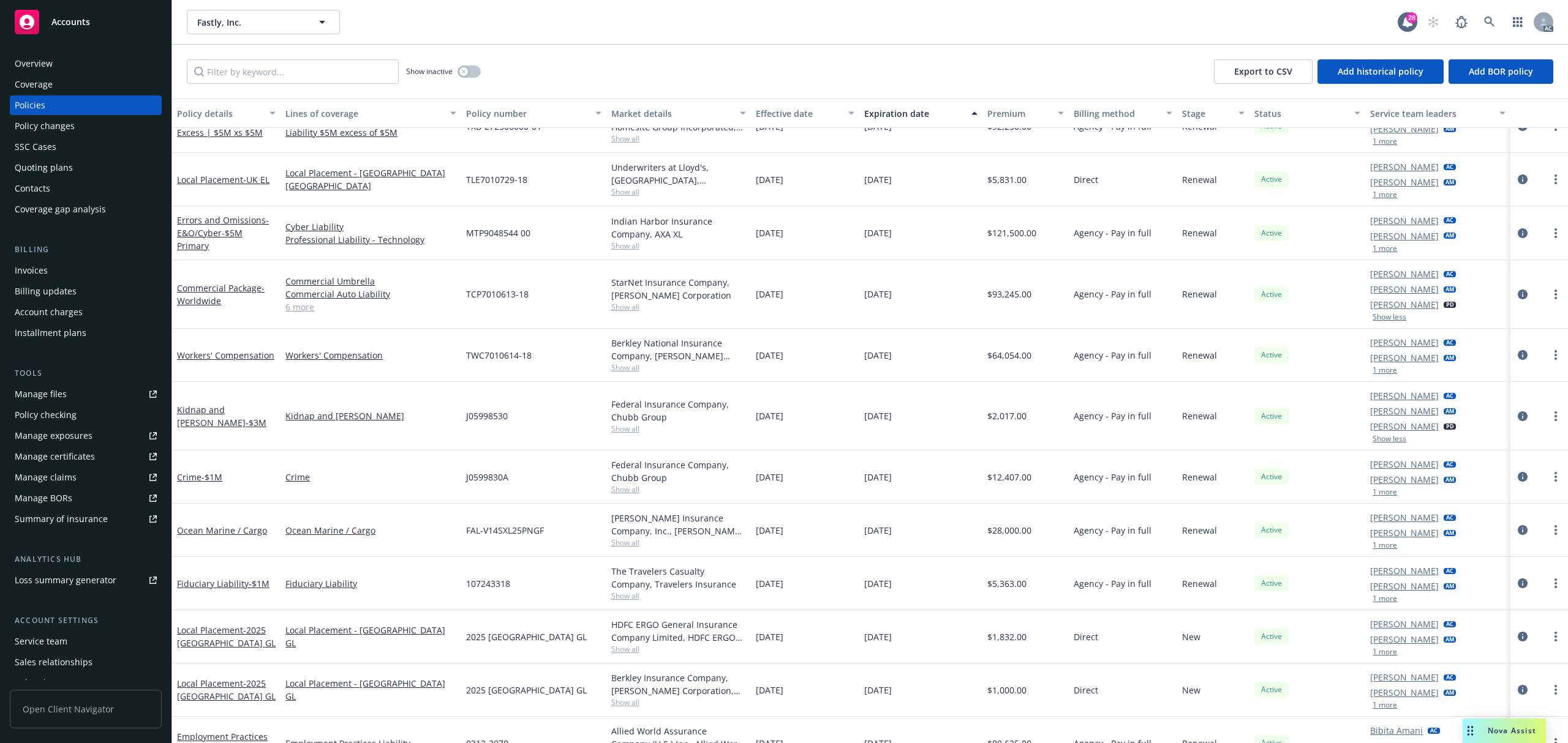
click at [1376, 606] on div "[PERSON_NAME] AC [PERSON_NAME] AM 1 more" at bounding box center [1438, 584] width 144 height 53
click at [1376, 606] on div "[PERSON_NAME] AC [PERSON_NAME] AM 1 more" at bounding box center [1438, 584] width 144 height 53
click at [1377, 603] on button "1 more" at bounding box center [1385, 599] width 25 height 8
